Goal: Transaction & Acquisition: Purchase product/service

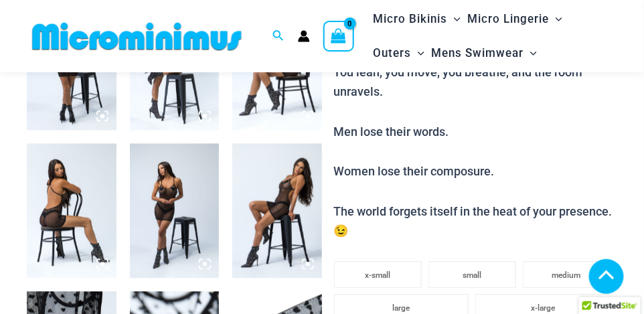
scroll to position [535, 0]
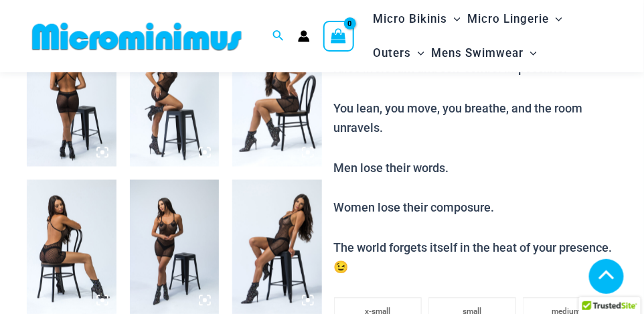
type input "**********"
click at [64, 228] on img at bounding box center [72, 247] width 90 height 134
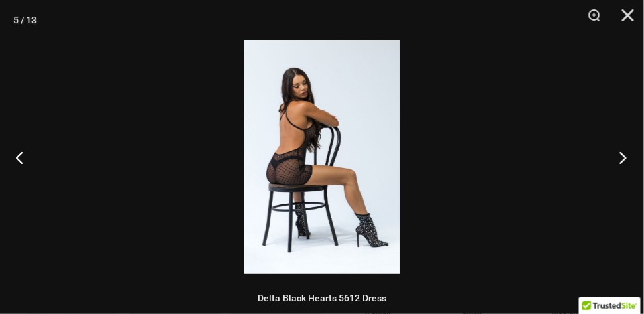
click at [620, 154] on button "Next" at bounding box center [618, 157] width 50 height 67
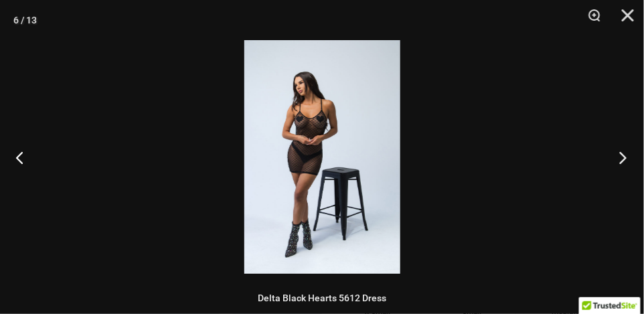
click at [620, 154] on button "Next" at bounding box center [618, 157] width 50 height 67
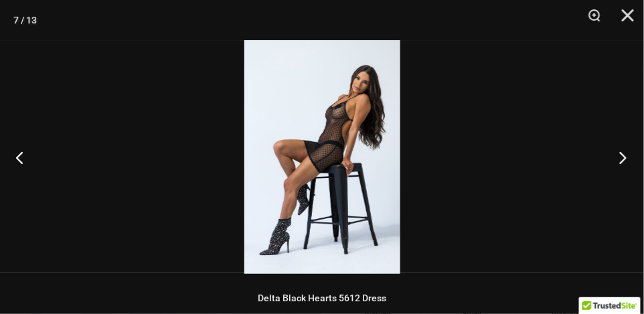
click at [620, 154] on button "Next" at bounding box center [618, 157] width 50 height 67
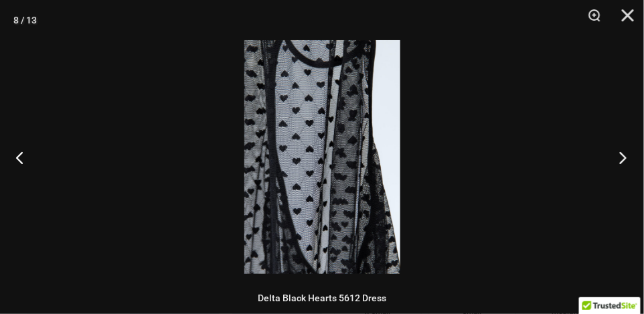
click at [620, 154] on button "Next" at bounding box center [618, 157] width 50 height 67
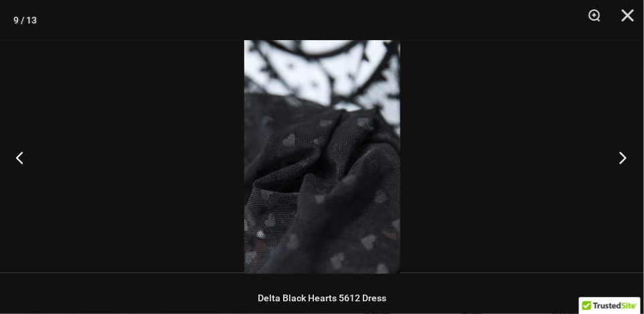
click at [620, 154] on button "Next" at bounding box center [618, 157] width 50 height 67
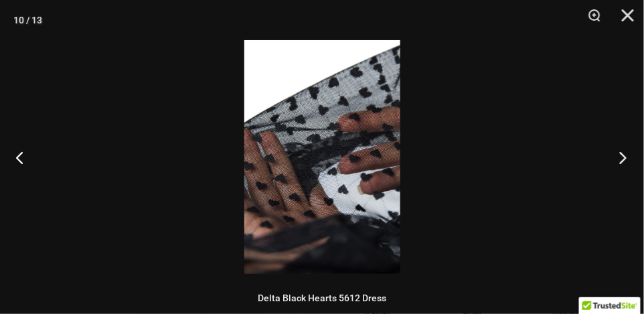
click at [620, 154] on button "Next" at bounding box center [618, 157] width 50 height 67
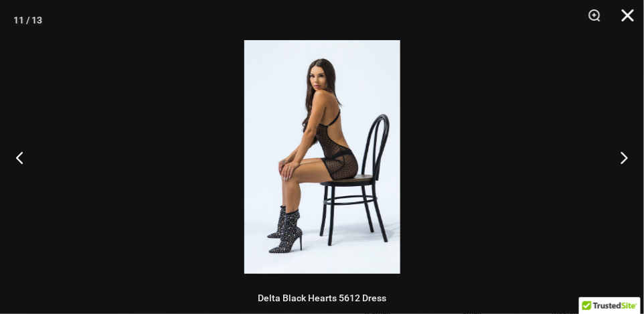
click at [626, 16] on button "Close" at bounding box center [622, 20] width 33 height 40
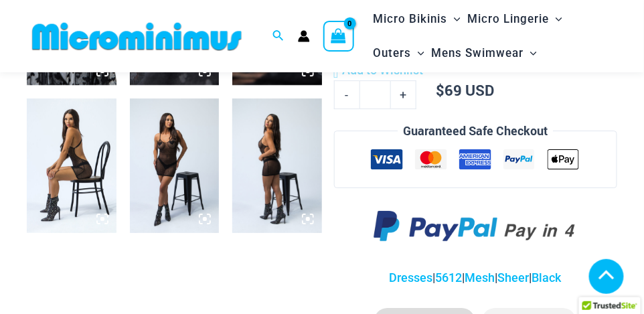
scroll to position [923, 0]
